Goal: Task Accomplishment & Management: Use online tool/utility

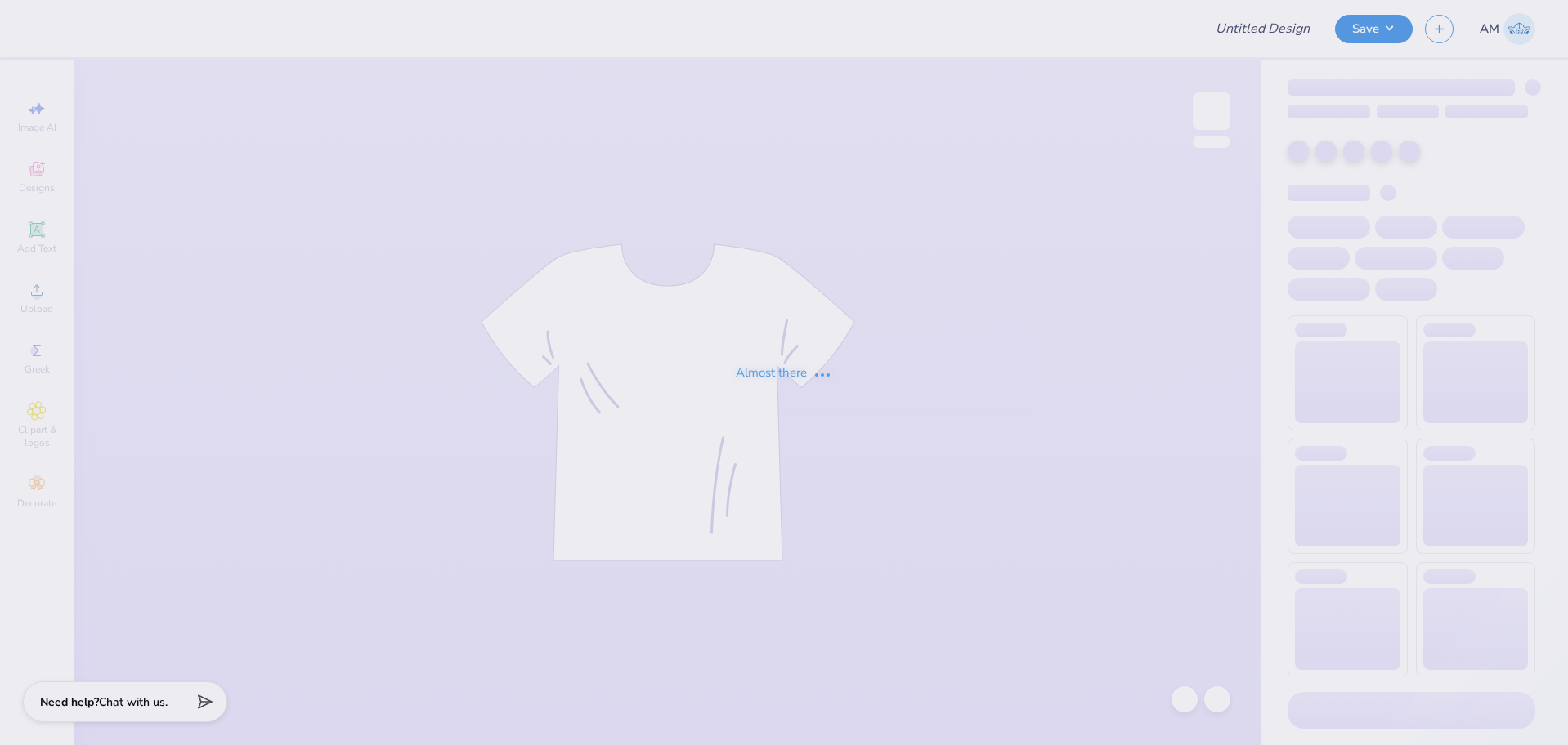
type input "[PERSON_NAME] Swag - MIT"
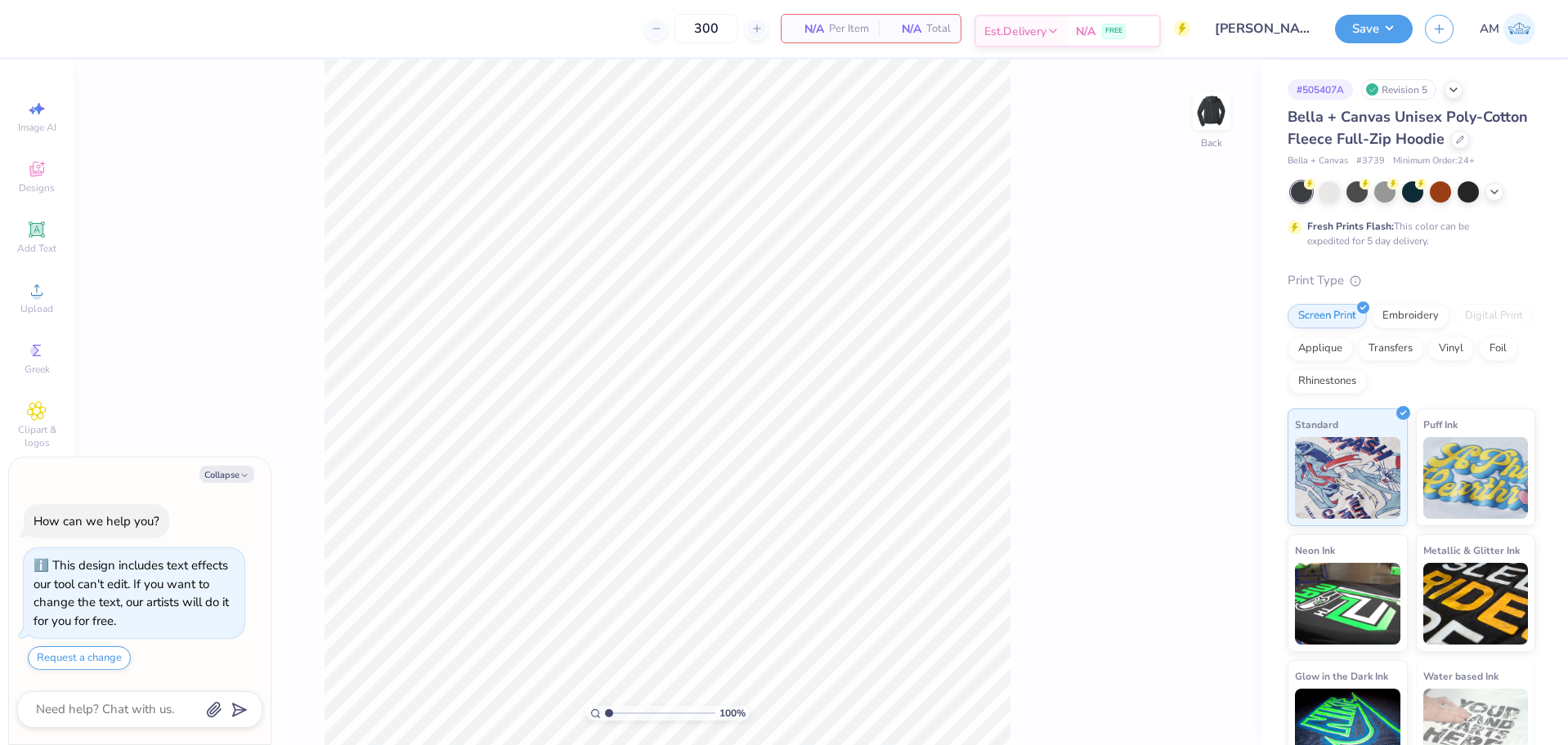
type textarea "x"
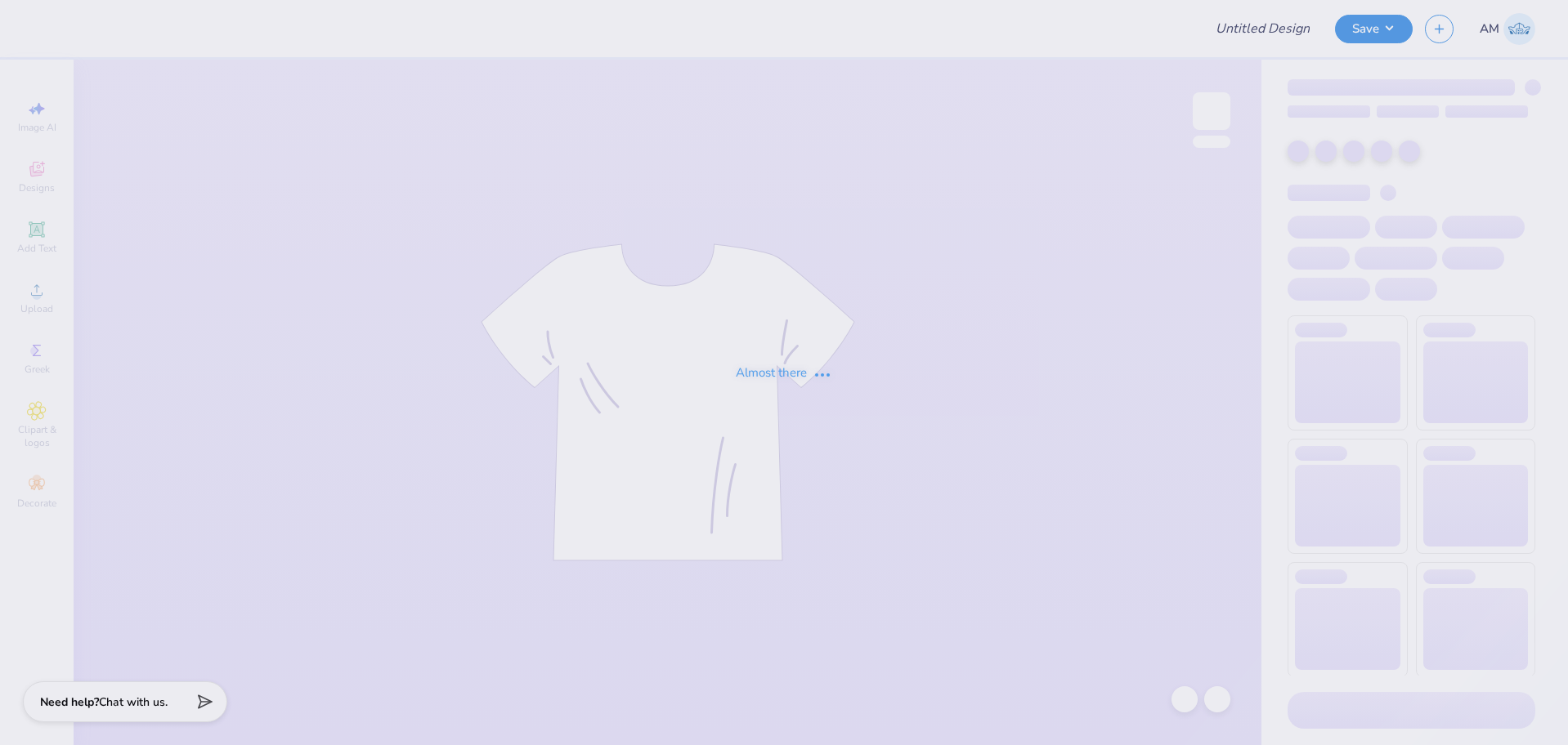
type input "[PERSON_NAME] Swag - MIT"
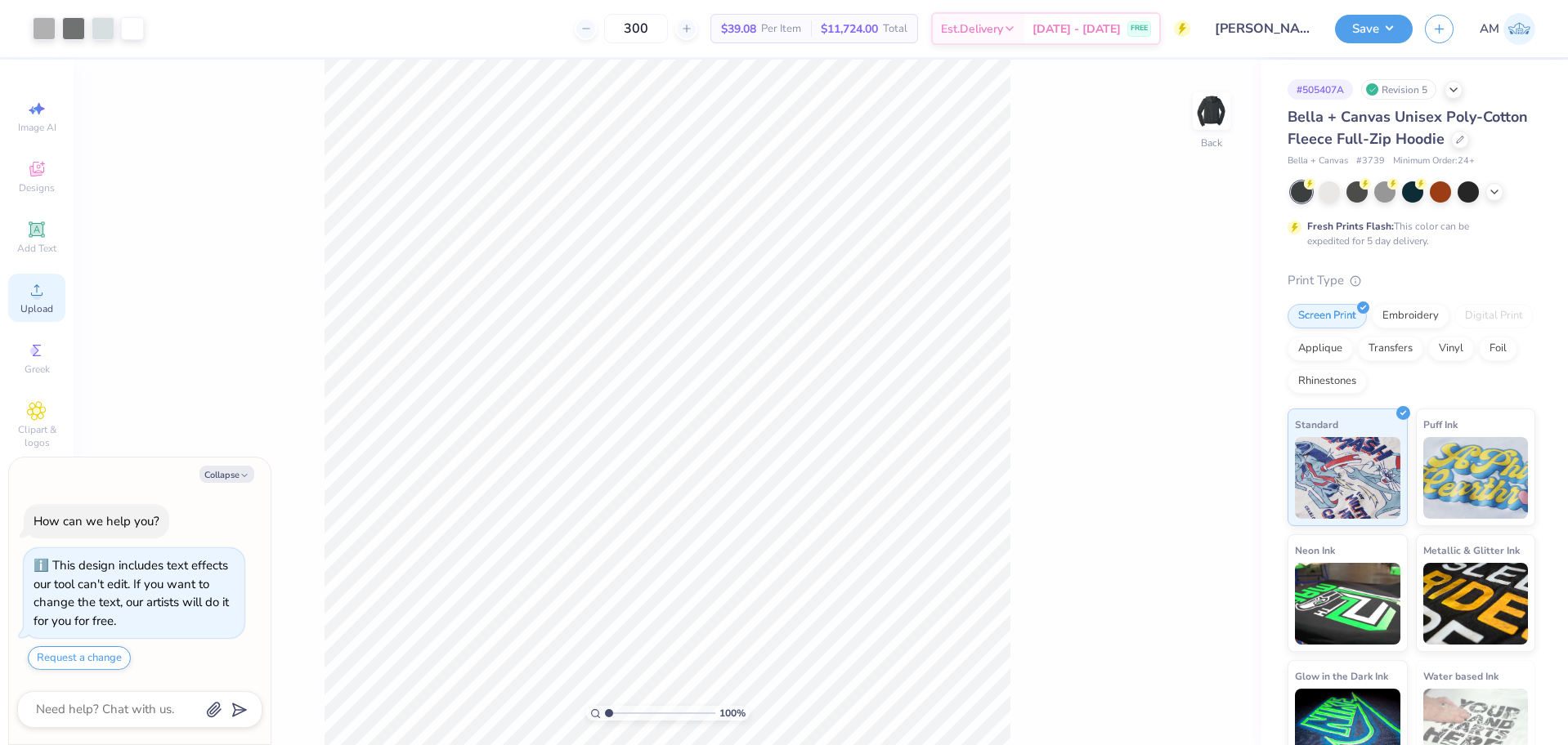
click at [42, 289] on icon at bounding box center [37, 290] width 20 height 20
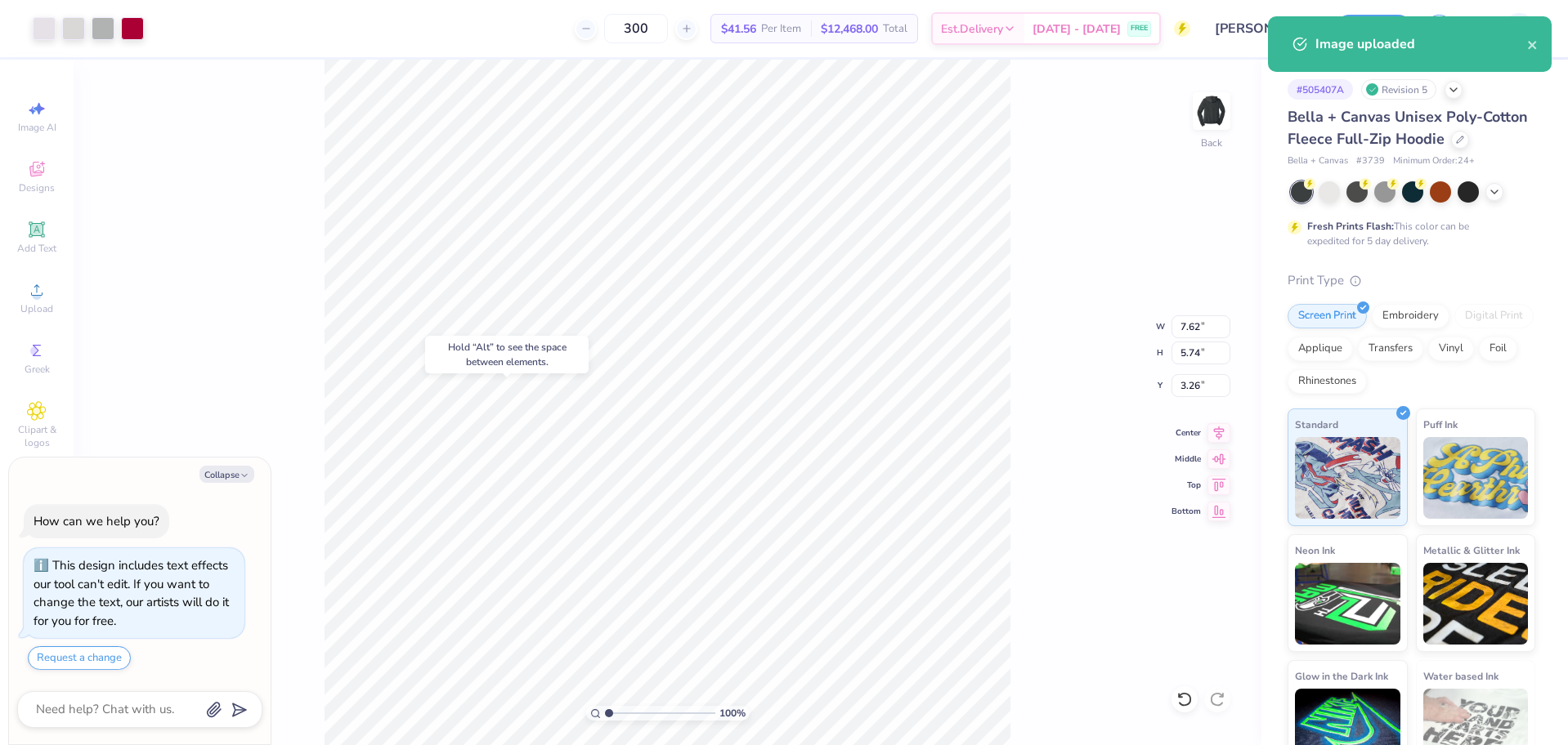
type textarea "x"
type input "4.00"
type input "3.01"
type input "2.00"
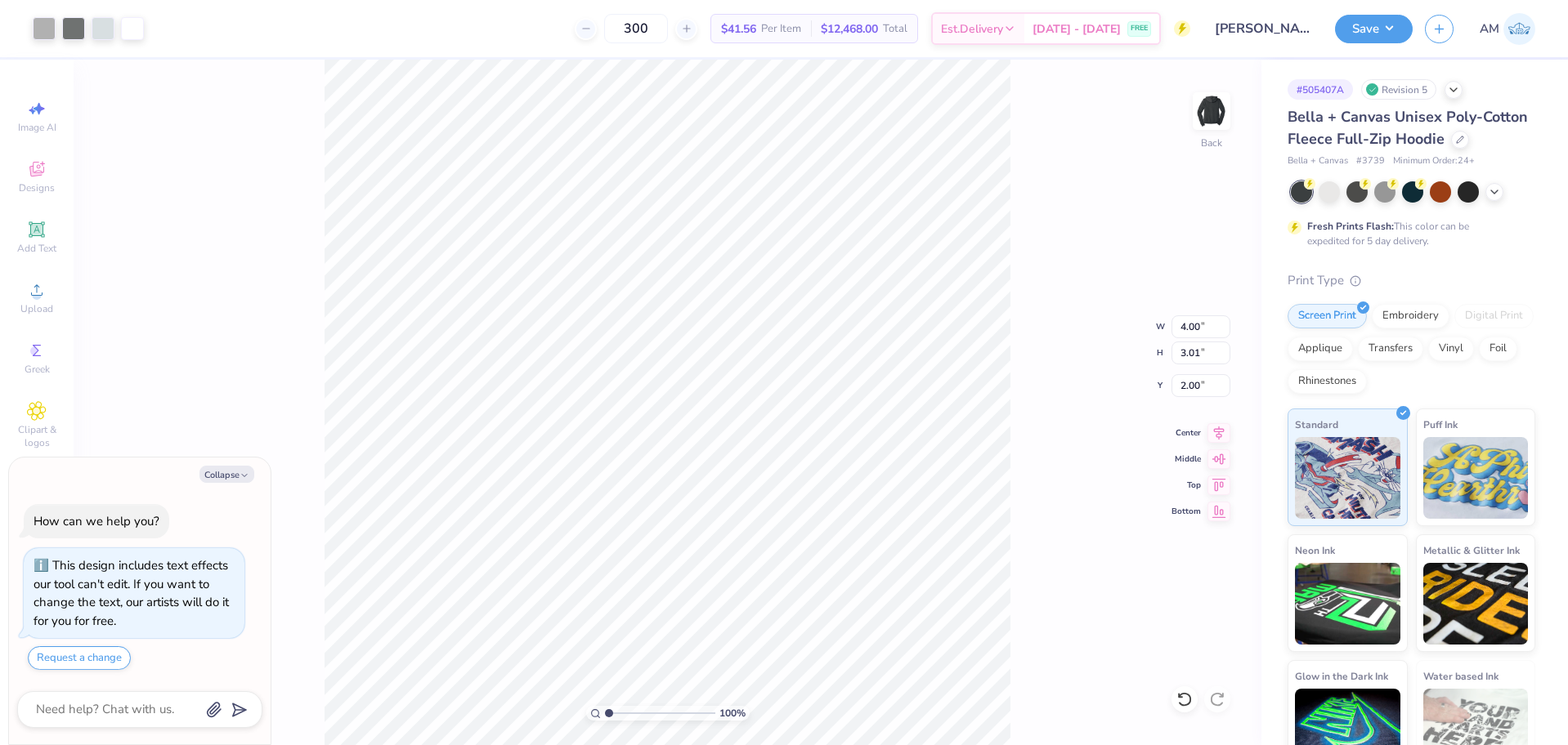
type textarea "x"
type input "7.62"
type input "5.74"
type input "3.26"
click at [1193, 331] on input "7.62" at bounding box center [1200, 327] width 59 height 22
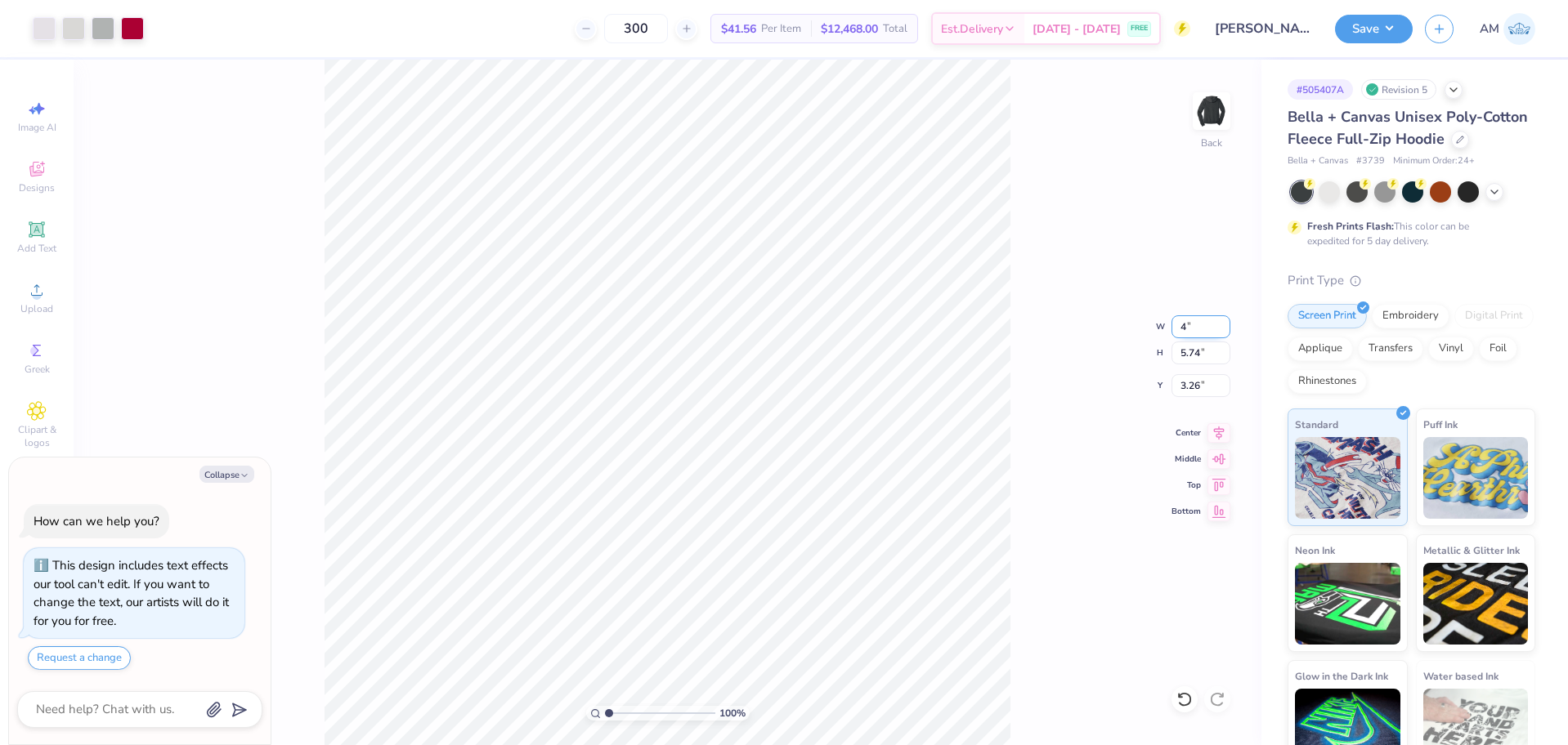
type input "4"
type textarea "x"
type input "4.00"
type input "3.01"
type input "4.62"
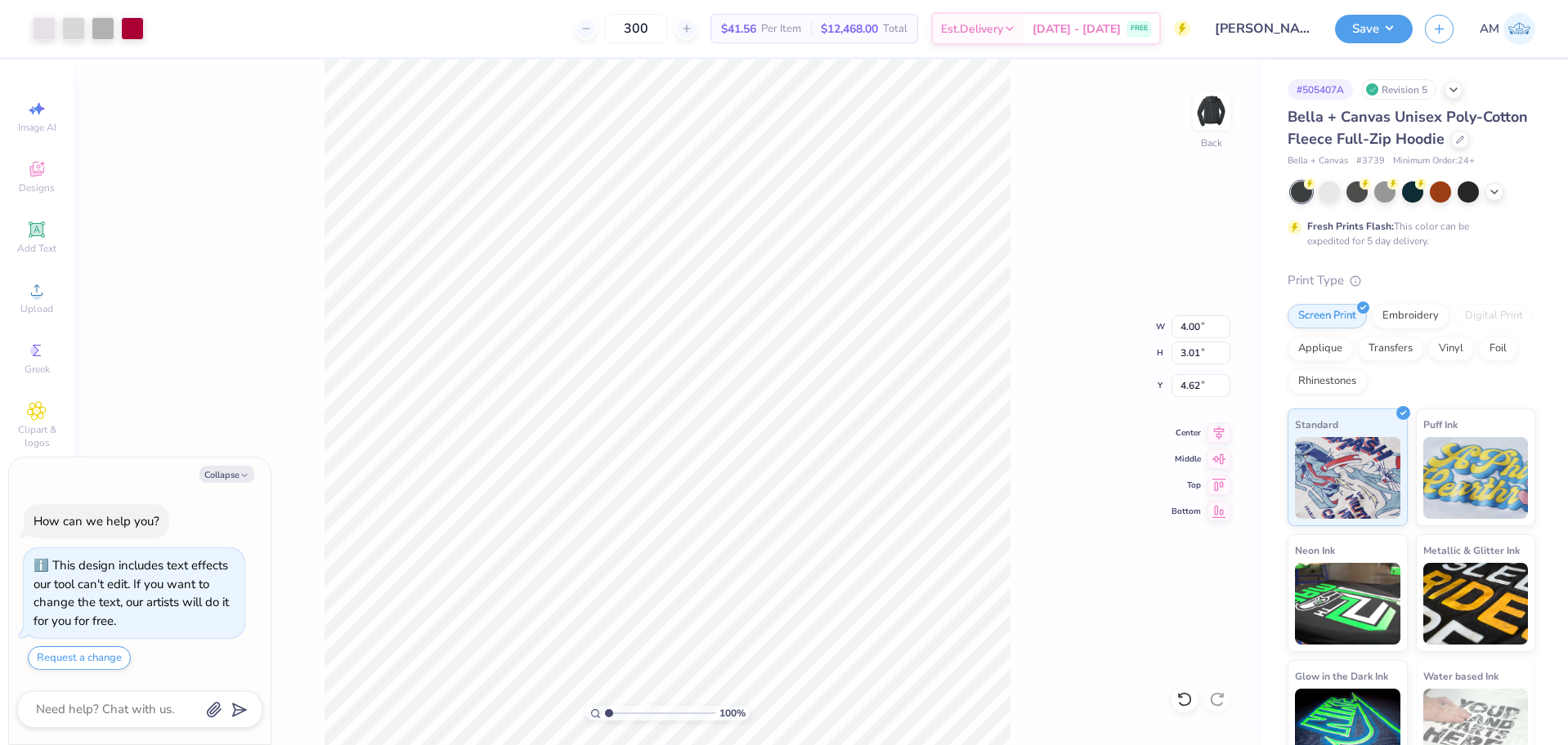
type textarea "x"
type input "6.13"
click at [1191, 331] on input "4.00" at bounding box center [1200, 327] width 59 height 22
type input "4"
type textarea "x"
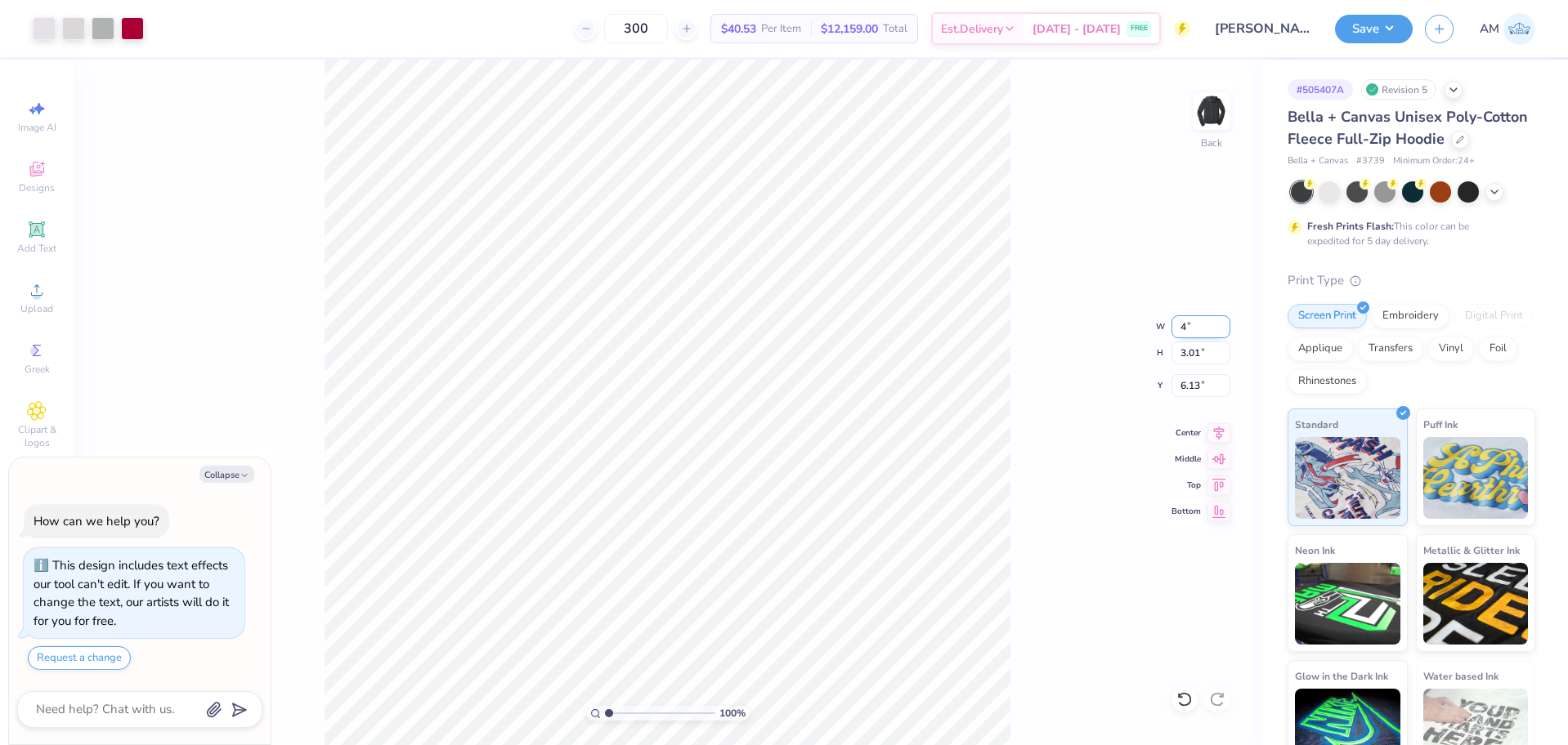
type input "4.00"
type textarea "x"
type input "2.00"
type textarea "x"
click at [1184, 389] on input "6.13" at bounding box center [1200, 386] width 59 height 22
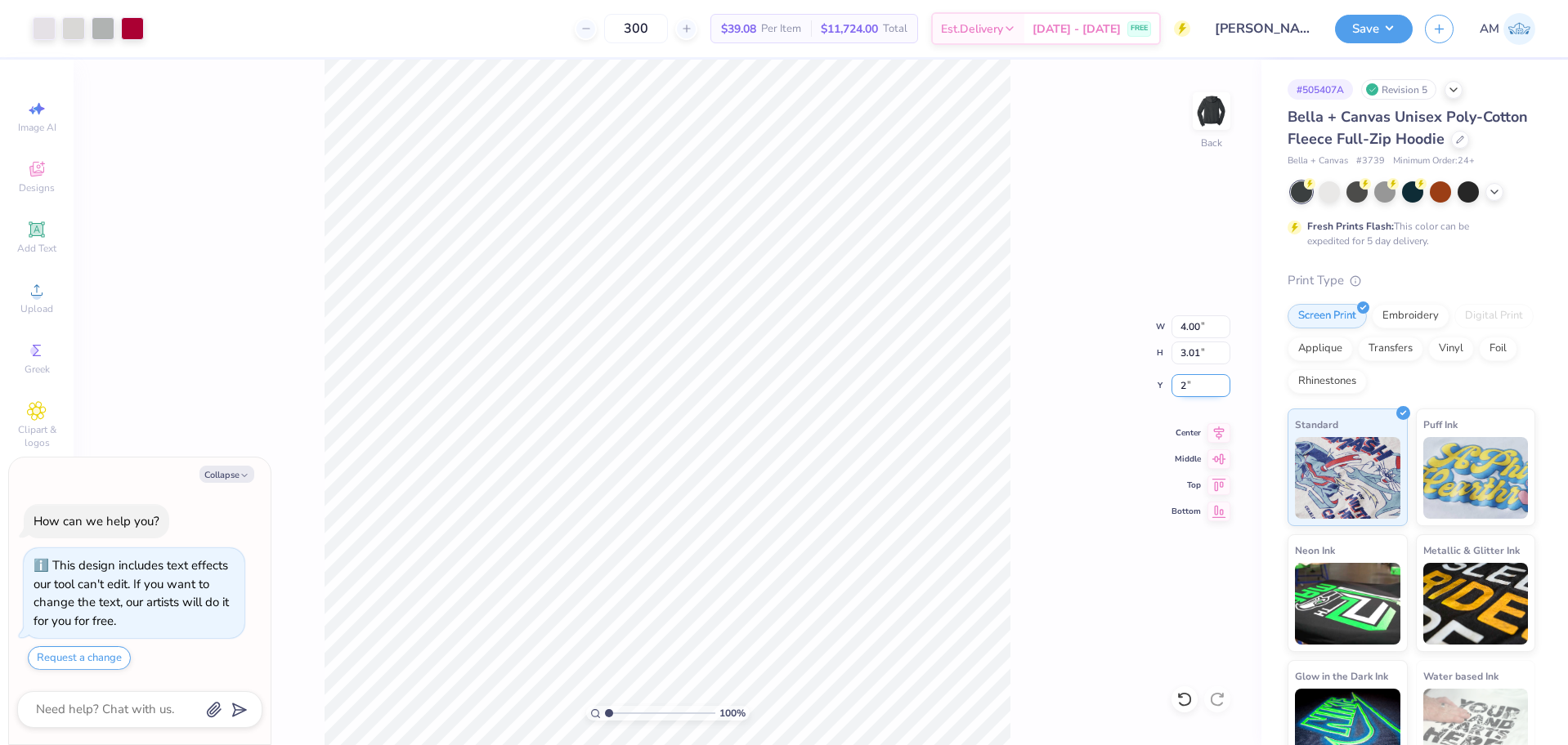
type input "2"
type textarea "x"
type input "2.00"
type input "3.32211092047231"
click at [1024, 430] on div "332 % Back W 4.00 4.00 " H 3.01 3.01 " Y 2.00 2.00 " Center Middle Top Bottom" at bounding box center [667, 402] width 1188 height 686
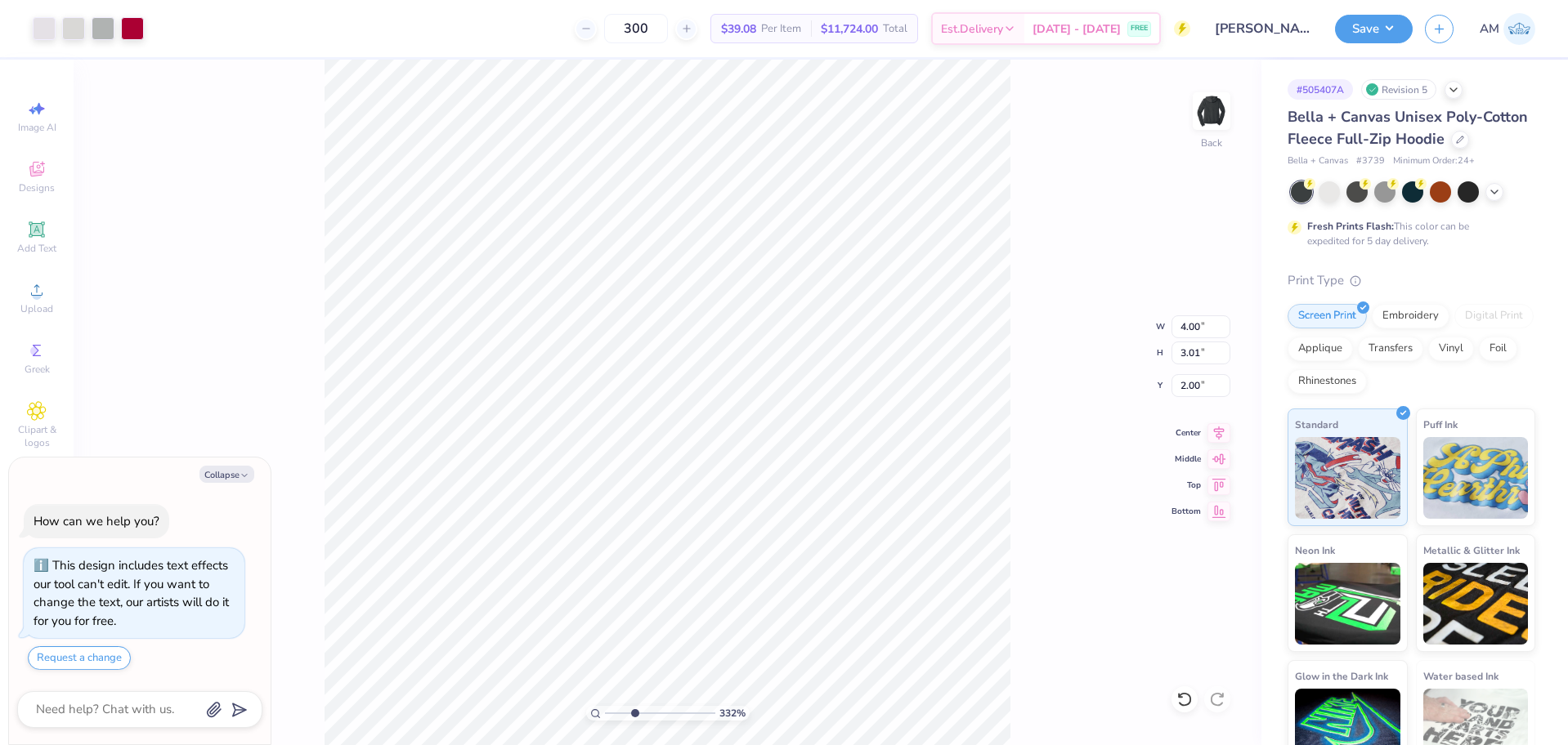
type textarea "x"
type input "3.32211092047231"
type textarea "x"
type input "3.32211092047231"
type textarea "x"
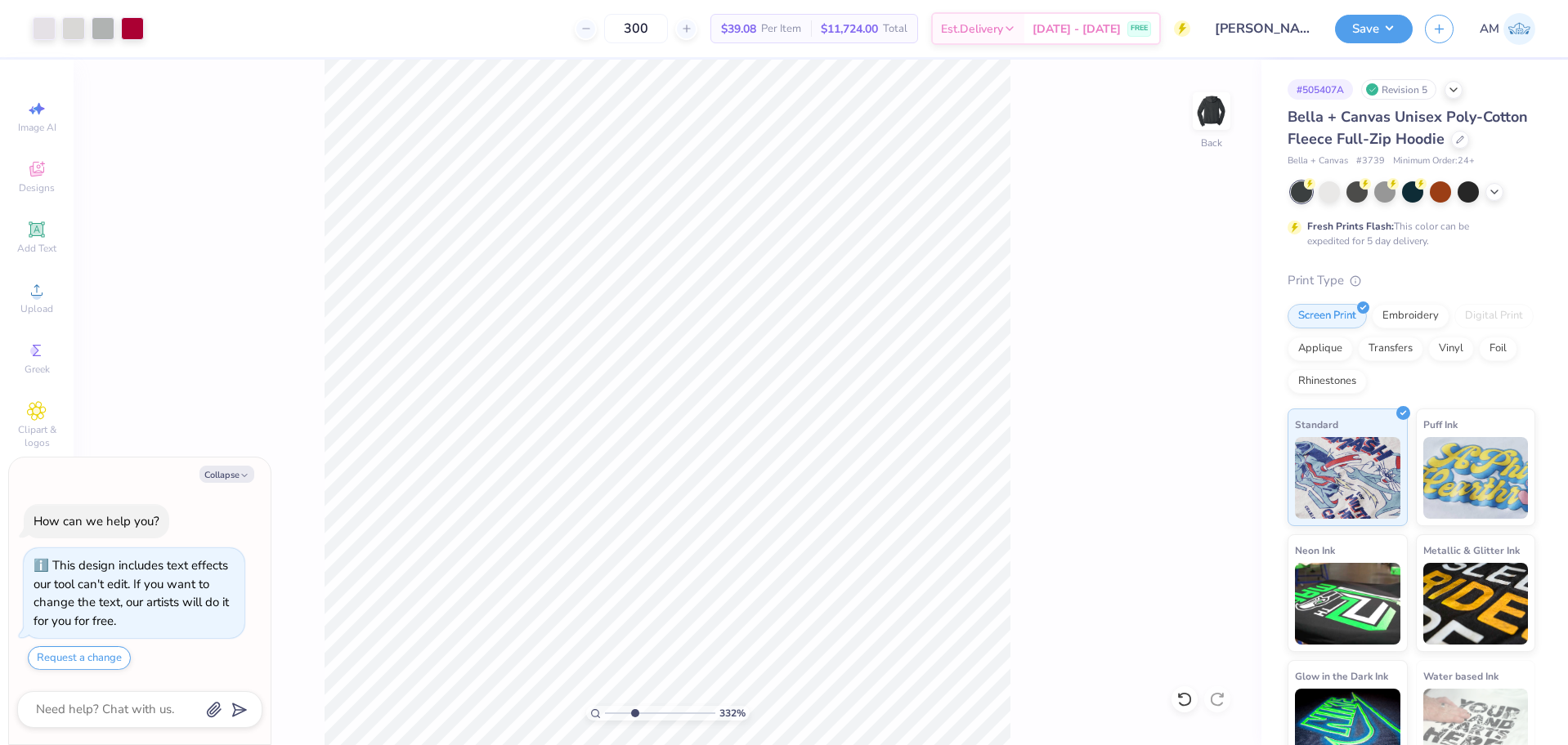
type input "3.32211092047231"
type textarea "x"
type input "3.32211092047231"
type textarea "x"
type input "3.32211092047231"
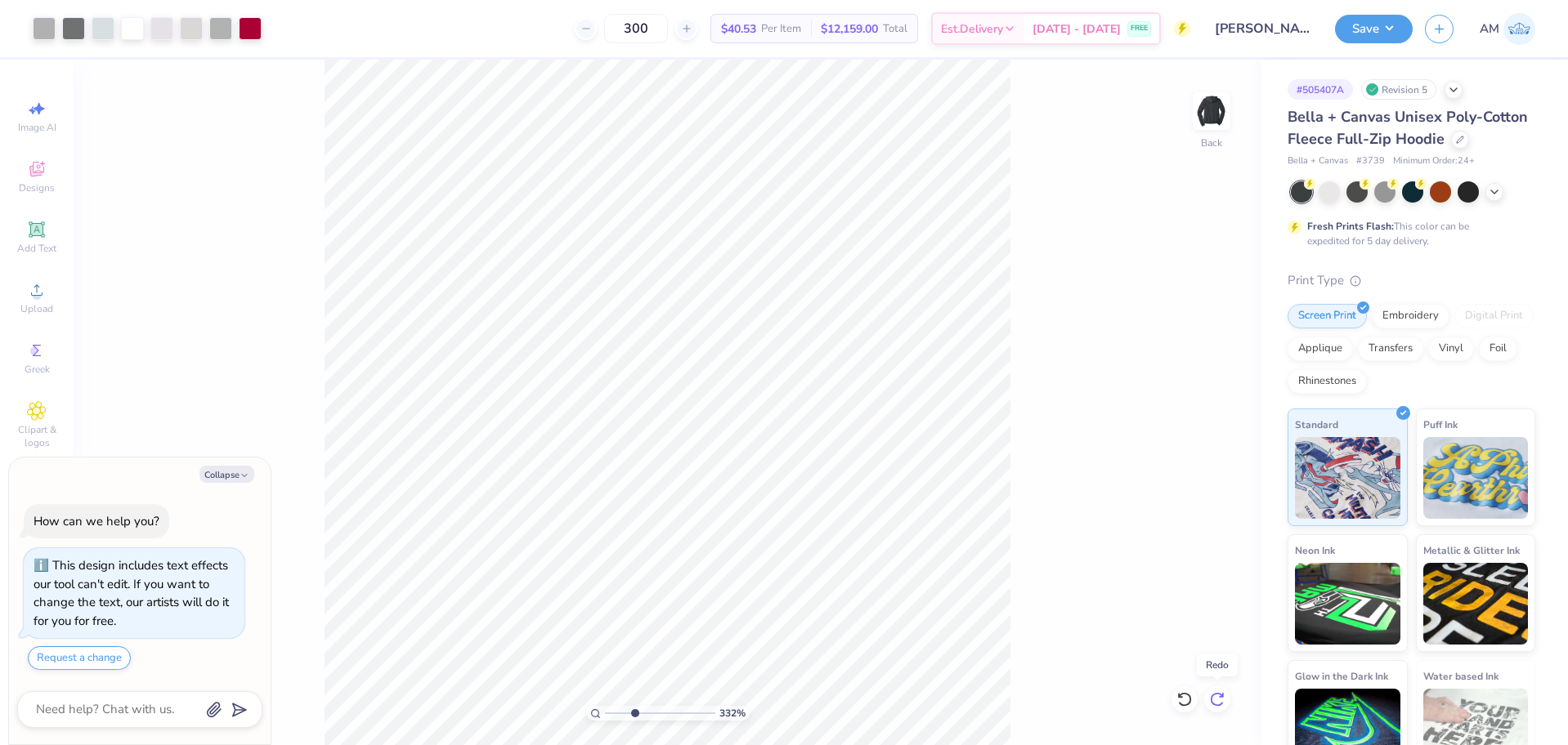
click at [1219, 698] on icon at bounding box center [1217, 699] width 16 height 16
type textarea "x"
type input "3.32211092047231"
click at [1219, 698] on icon at bounding box center [1217, 699] width 16 height 16
type textarea "x"
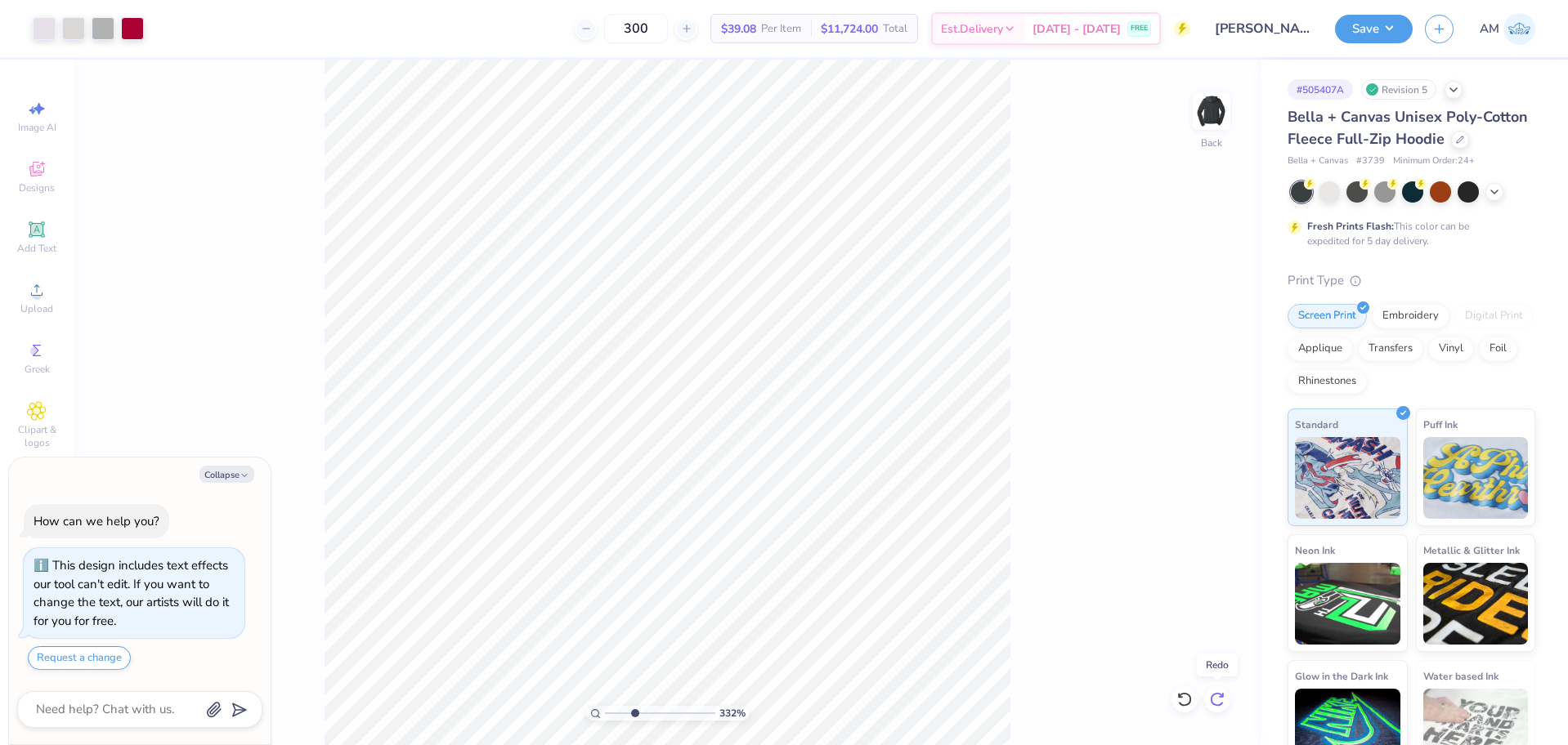
type input "3.32211092047231"
drag, startPoint x: 1367, startPoint y: 22, endPoint x: 1379, endPoint y: 37, distance: 19.2
click at [1367, 22] on button "Save" at bounding box center [1373, 26] width 78 height 29
type textarea "x"
type input "3.32211092047231"
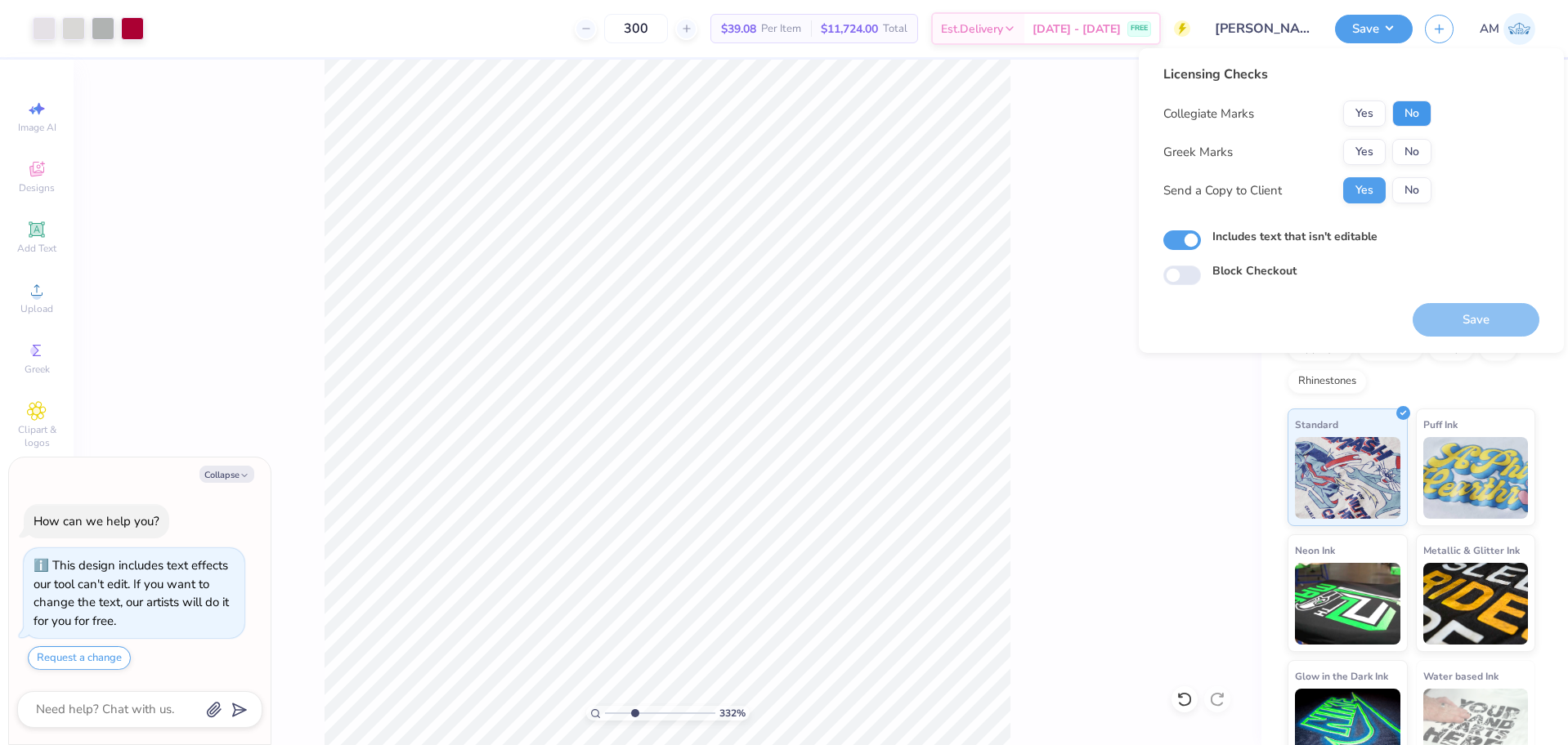
click at [1417, 113] on button "No" at bounding box center [1412, 113] width 39 height 26
click at [1409, 145] on button "No" at bounding box center [1412, 152] width 39 height 26
type textarea "x"
type input "3.32211092047231"
click at [1489, 313] on button "Save" at bounding box center [1475, 320] width 126 height 34
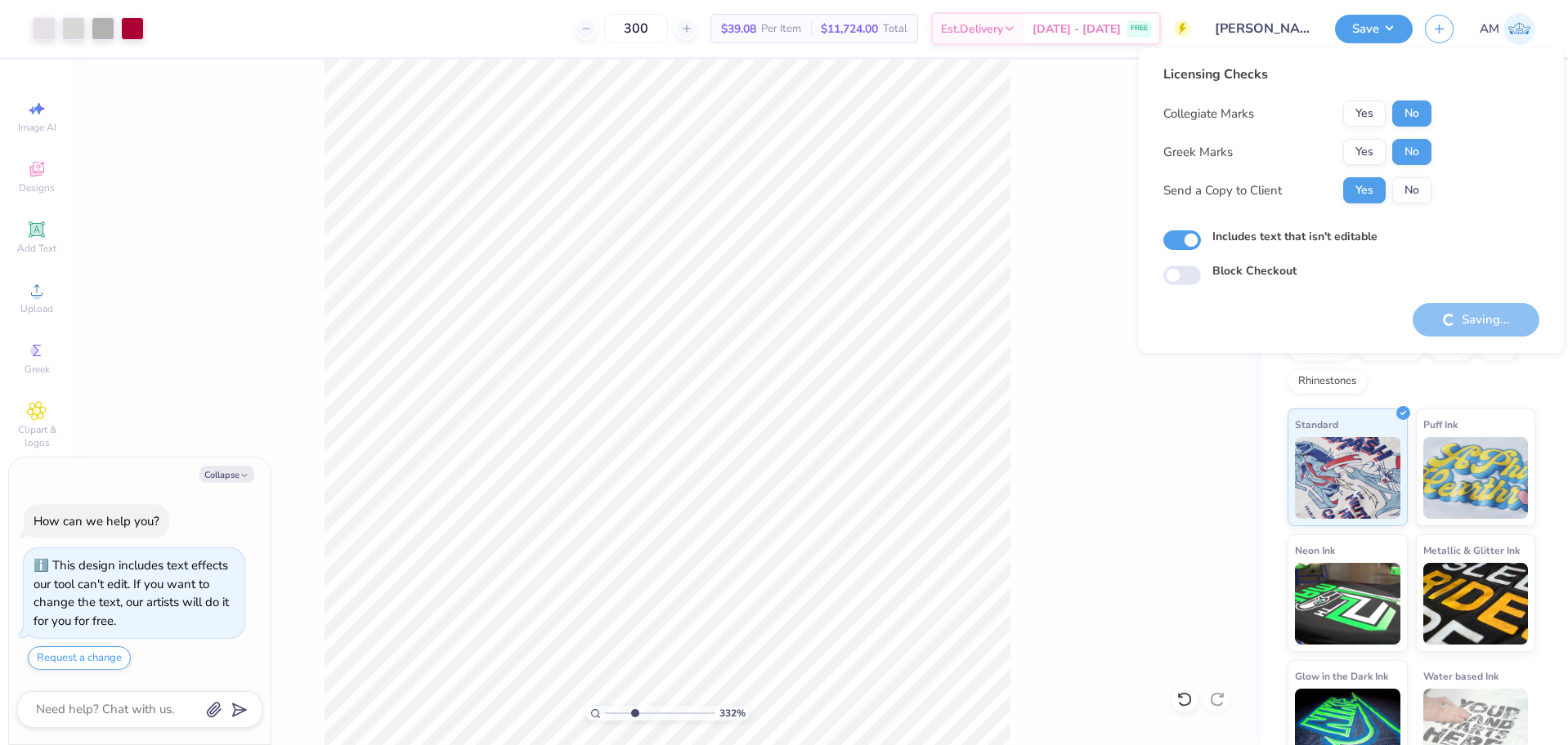
type textarea "x"
type input "3.32211092047231"
type textarea "x"
type input "3.32211092047231"
